Goal: Navigation & Orientation: Find specific page/section

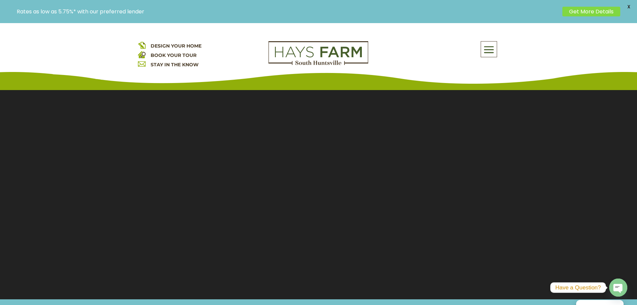
click at [189, 47] on span "DESIGN YOUR HOME" at bounding box center [176, 46] width 51 height 6
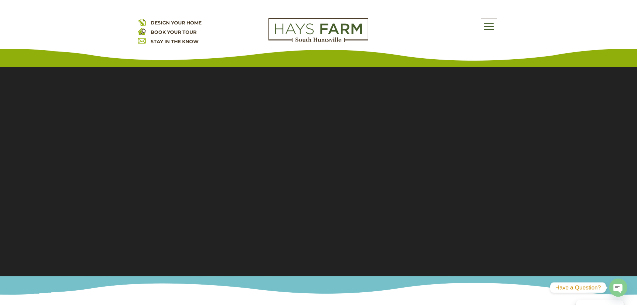
click at [494, 23] on span at bounding box center [489, 26] width 16 height 15
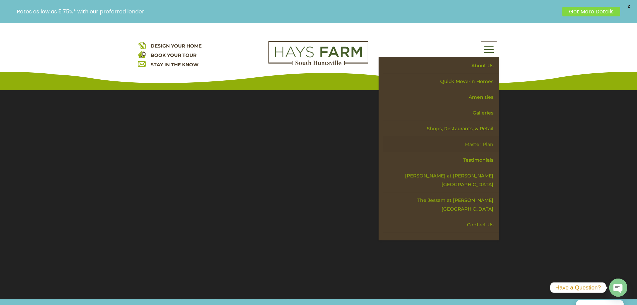
click at [488, 143] on link "Master Plan" at bounding box center [441, 144] width 116 height 16
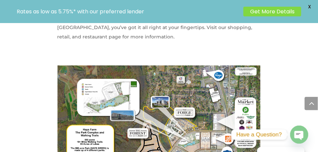
scroll to position [669, 0]
